Goal: Entertainment & Leisure: Consume media (video, audio)

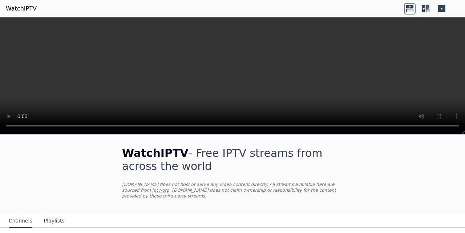
scroll to position [274, 0]
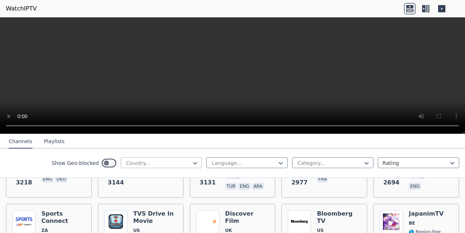
click at [156, 164] on div at bounding box center [158, 163] width 66 height 7
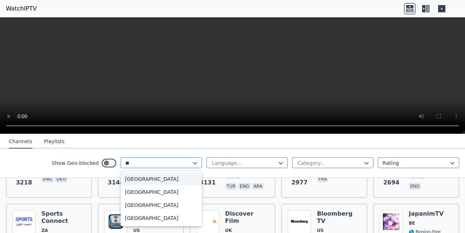
type input "***"
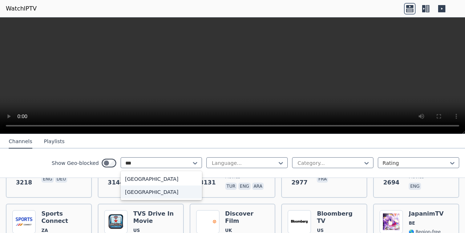
click at [166, 191] on div "[GEOGRAPHIC_DATA]" at bounding box center [161, 192] width 81 height 13
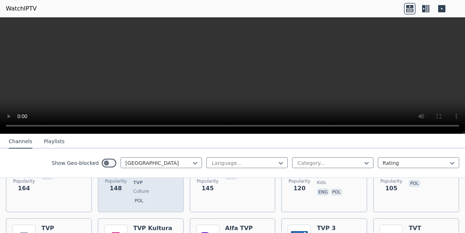
scroll to position [235, 0]
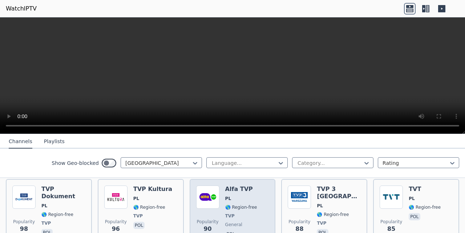
click at [218, 186] on img at bounding box center [207, 197] width 23 height 23
click at [225, 205] on span "🌎 Region-free" at bounding box center [241, 208] width 32 height 6
click at [249, 200] on div "Alfa TVP PL 🌎 Region-free TVP general pol" at bounding box center [241, 213] width 32 height 54
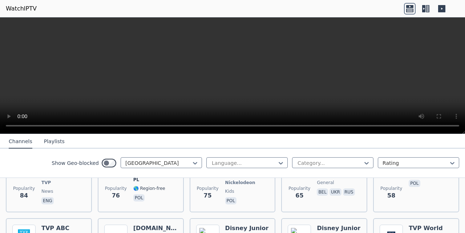
scroll to position [393, 0]
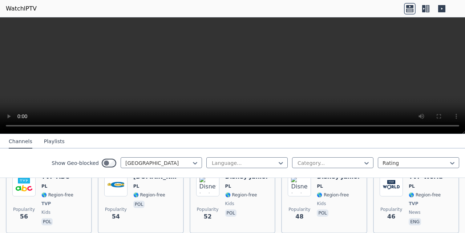
click at [59, 143] on button "Playlists" at bounding box center [54, 142] width 21 height 14
